Goal: Task Accomplishment & Management: Manage account settings

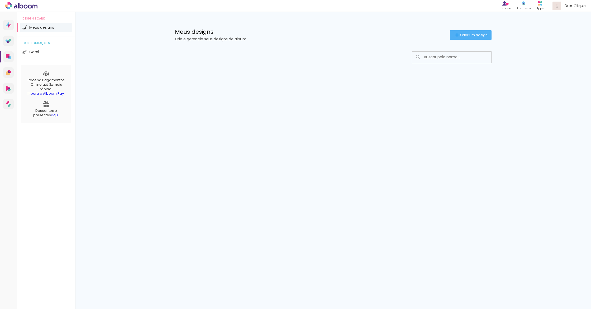
click at [23, 6] on icon at bounding box center [22, 6] width 4 height 6
click at [572, 6] on span "Duo Clique" at bounding box center [575, 6] width 21 height 6
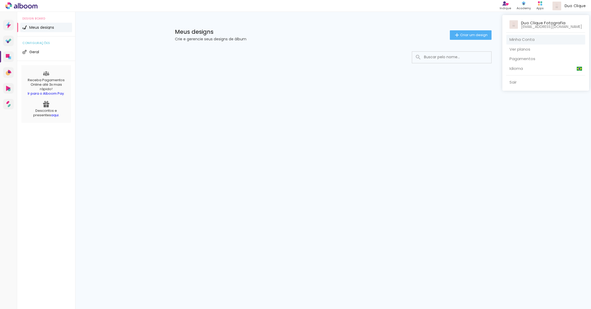
click at [539, 38] on link "Minha Conta" at bounding box center [545, 40] width 79 height 10
click at [45, 114] on div at bounding box center [295, 154] width 591 height 309
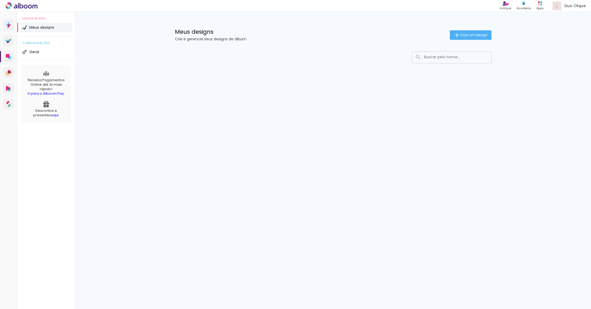
click at [51, 115] on link "aqui" at bounding box center [55, 115] width 8 height 5
